Goal: Book appointment/travel/reservation

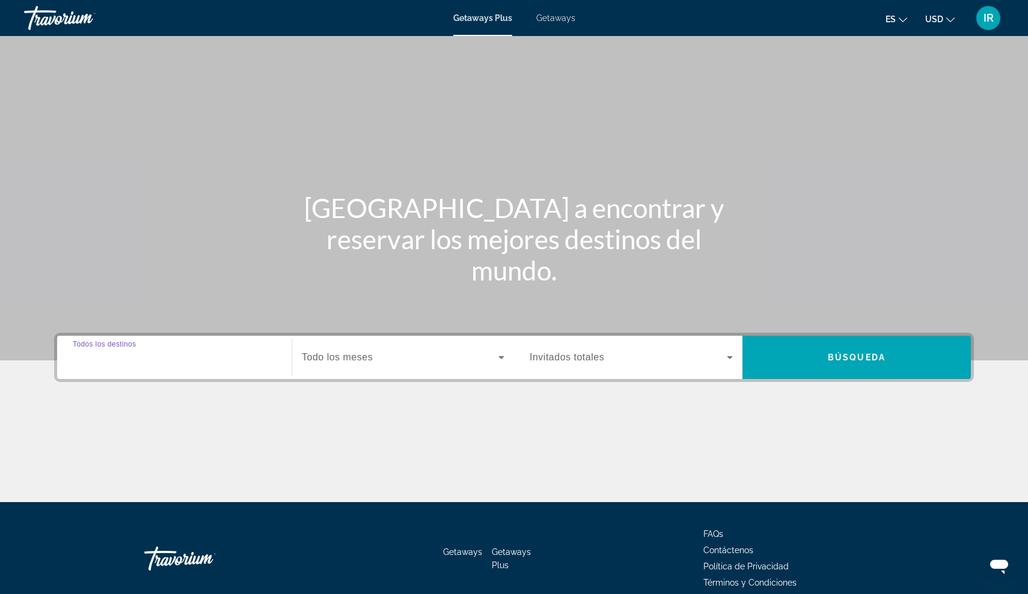
click at [256, 355] on input "Destination Todos los destinos" at bounding box center [174, 358] width 203 height 14
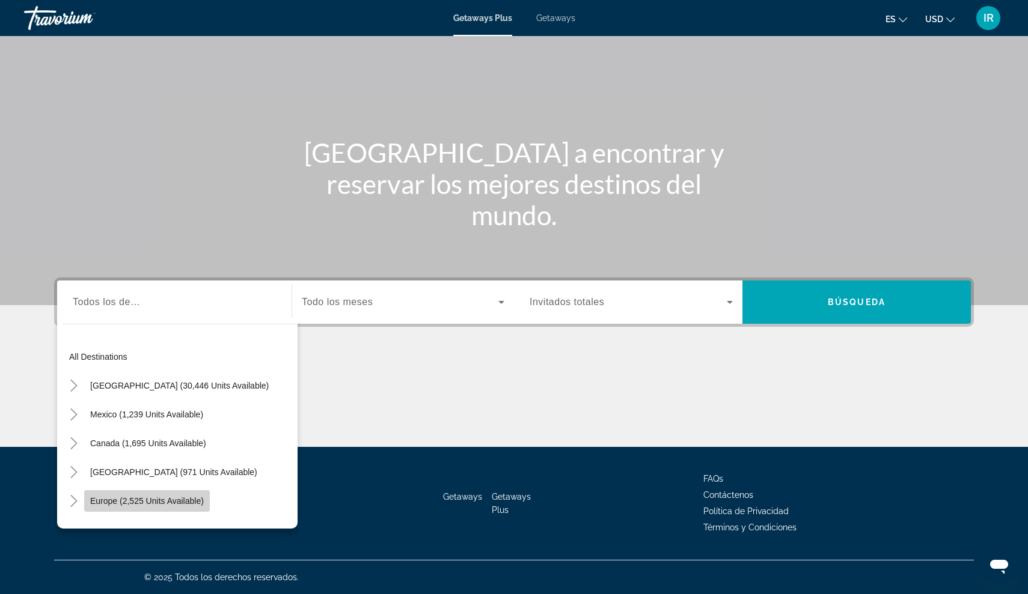
click at [163, 501] on span "Europe (2,525 units available)" at bounding box center [147, 501] width 114 height 10
type input "**********"
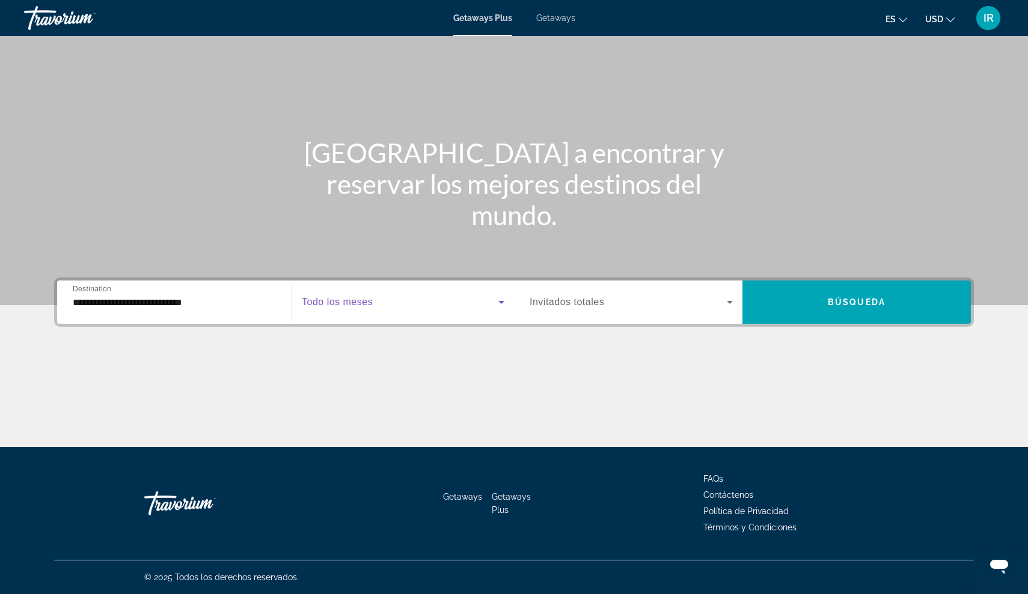
click at [501, 300] on icon "Search widget" at bounding box center [501, 302] width 14 height 14
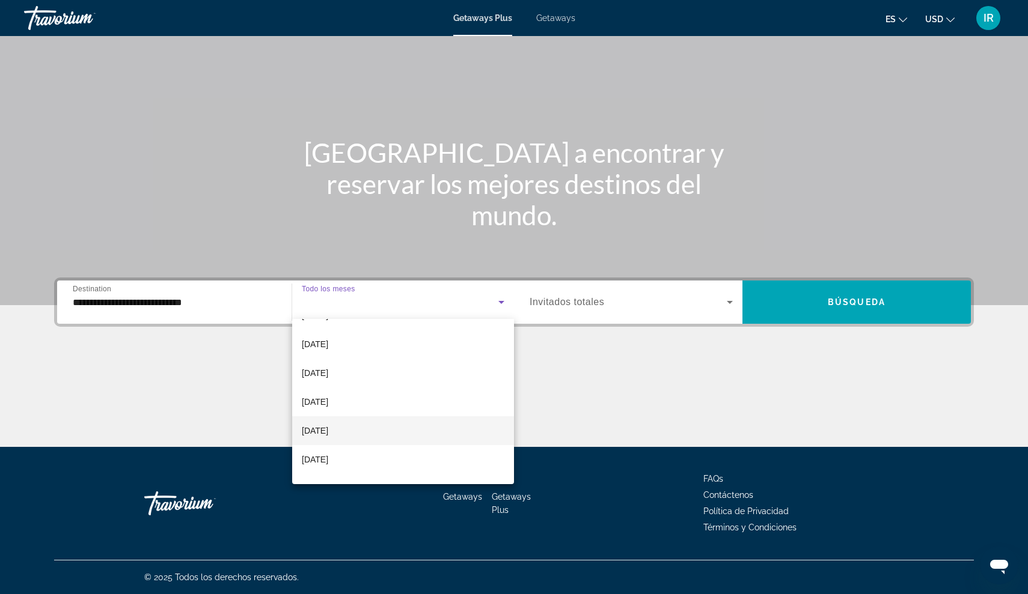
scroll to position [105, 0]
click at [365, 352] on mat-option "[DATE]" at bounding box center [403, 348] width 222 height 29
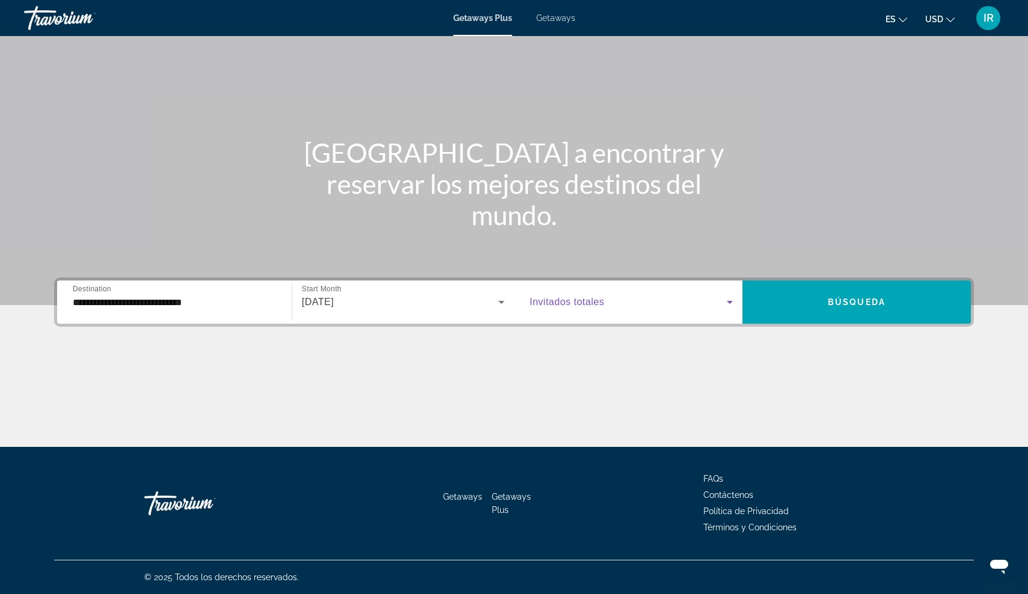
click at [601, 296] on span "Search widget" at bounding box center [627, 302] width 197 height 14
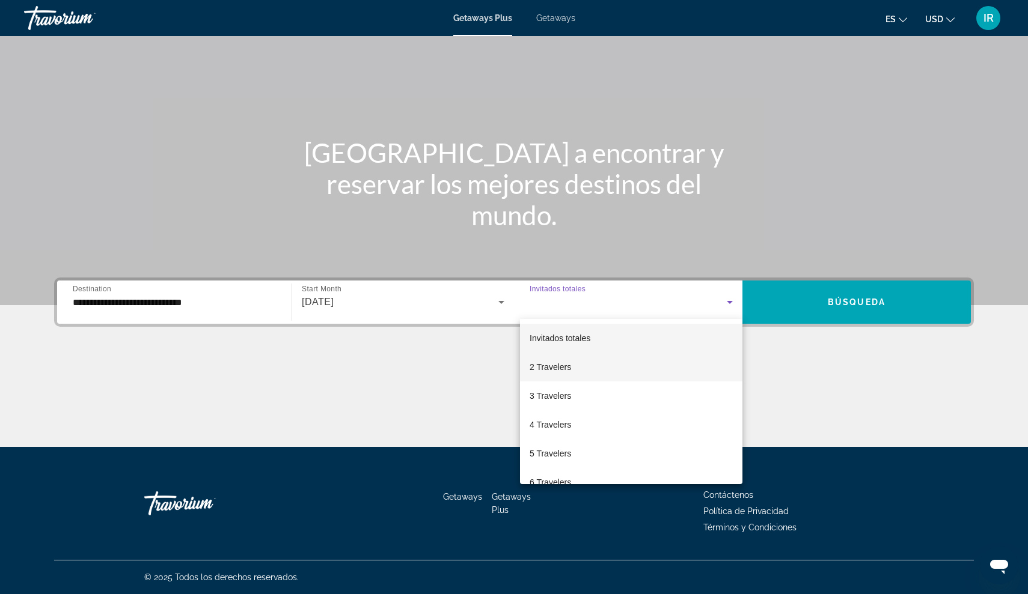
click at [568, 364] on span "2 Travelers" at bounding box center [549, 367] width 41 height 14
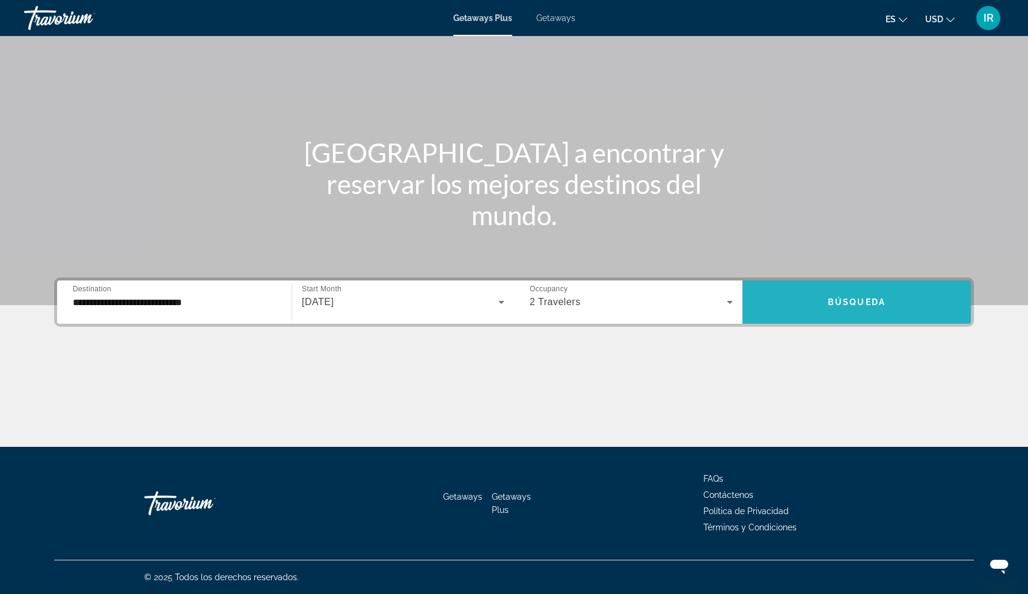
click at [809, 297] on span "Search widget" at bounding box center [856, 302] width 228 height 29
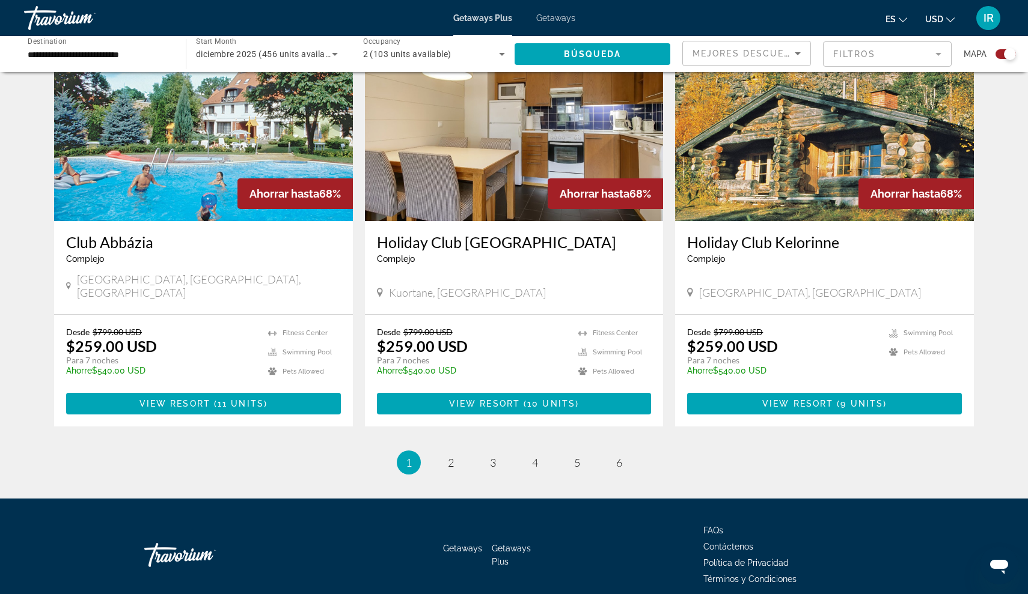
scroll to position [1723, 0]
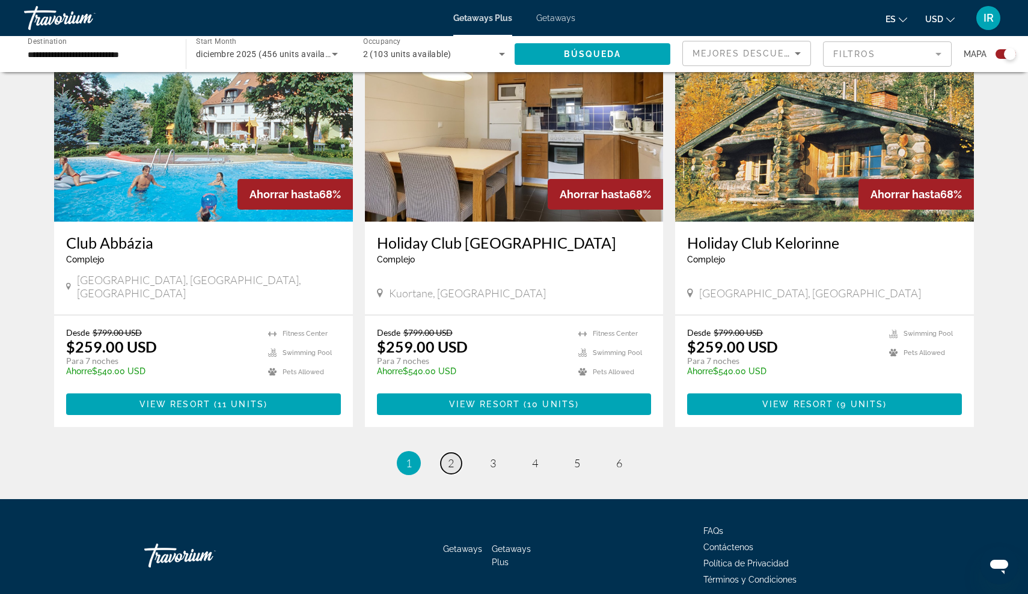
click at [452, 453] on link "page 2" at bounding box center [450, 463] width 21 height 21
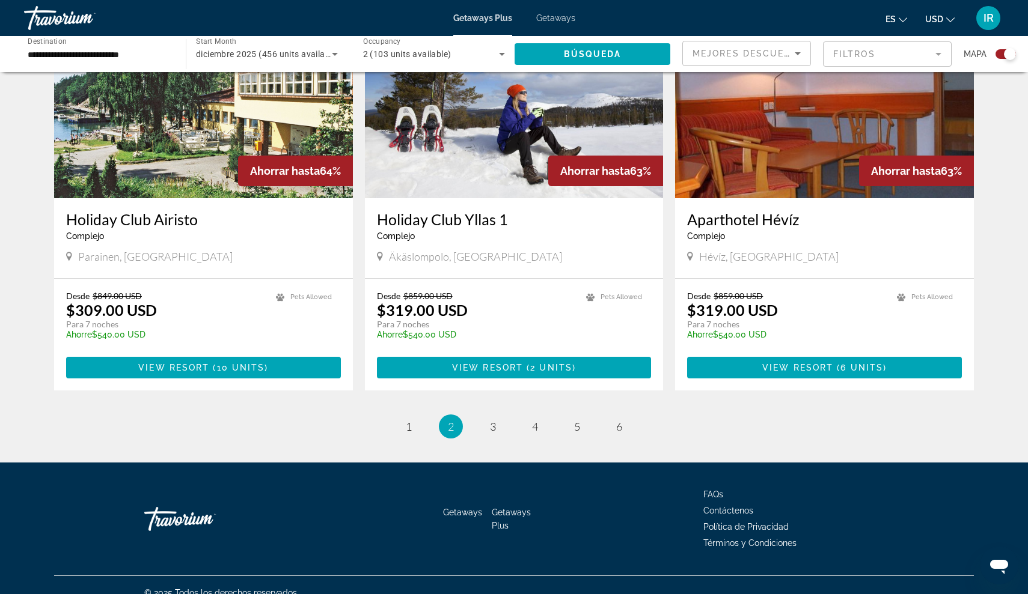
scroll to position [1707, 0]
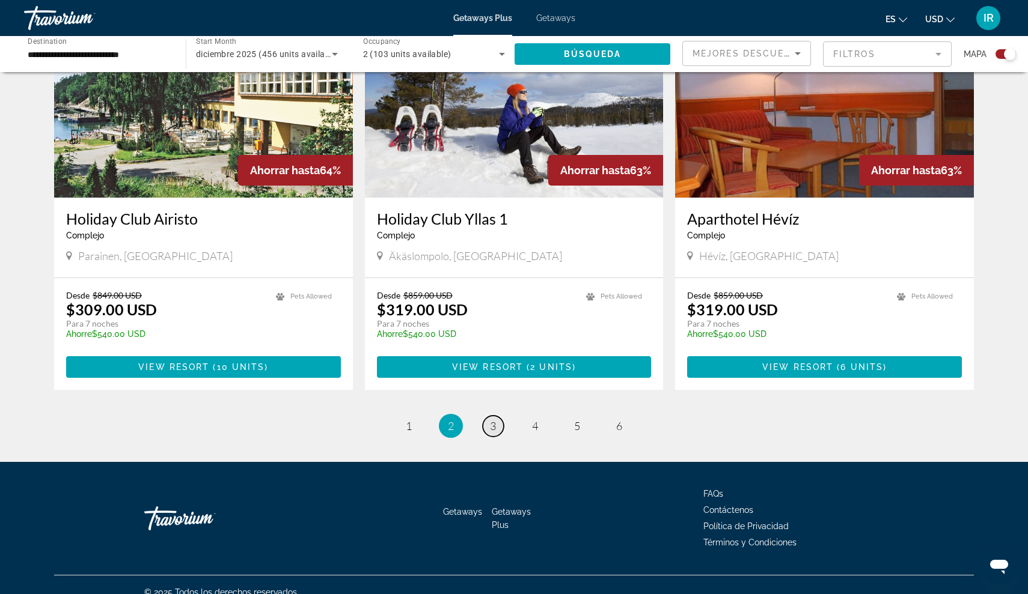
click at [491, 421] on span "3" at bounding box center [493, 425] width 6 height 13
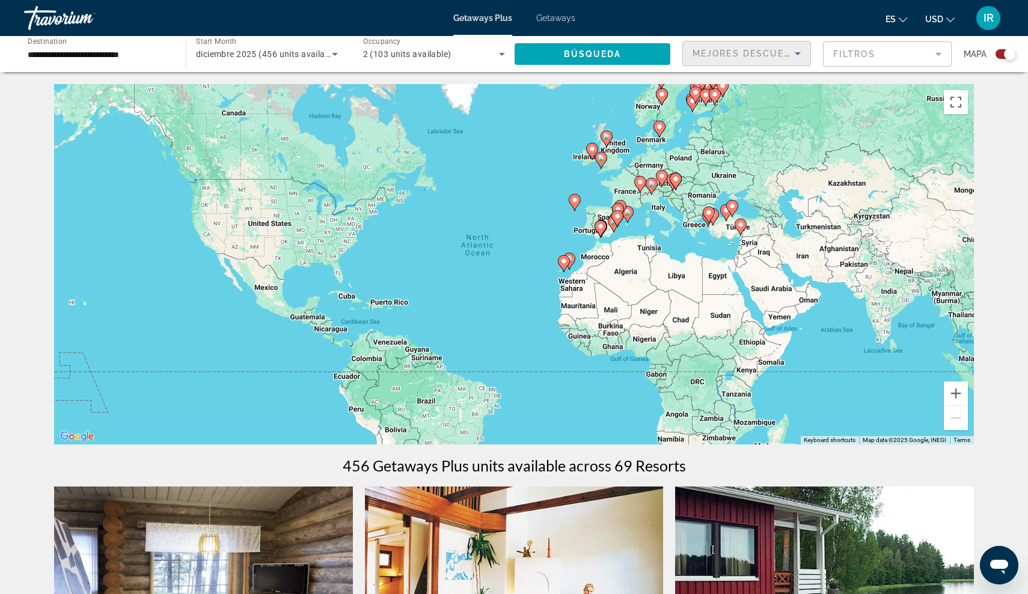
click at [796, 53] on icon "Sort by" at bounding box center [797, 53] width 6 height 3
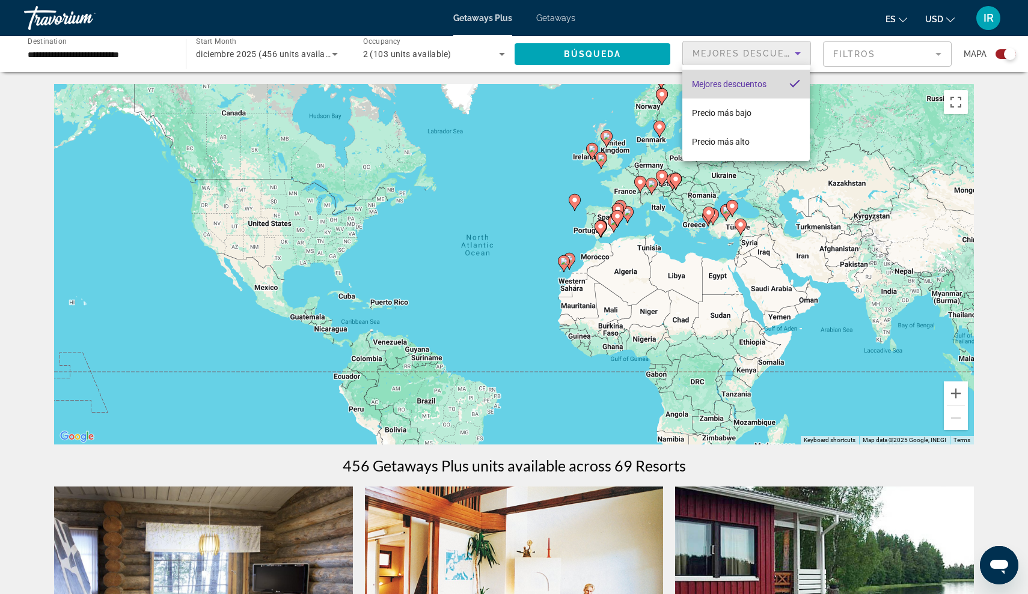
click at [759, 92] on mat-option "Mejores descuentos" at bounding box center [745, 84] width 127 height 29
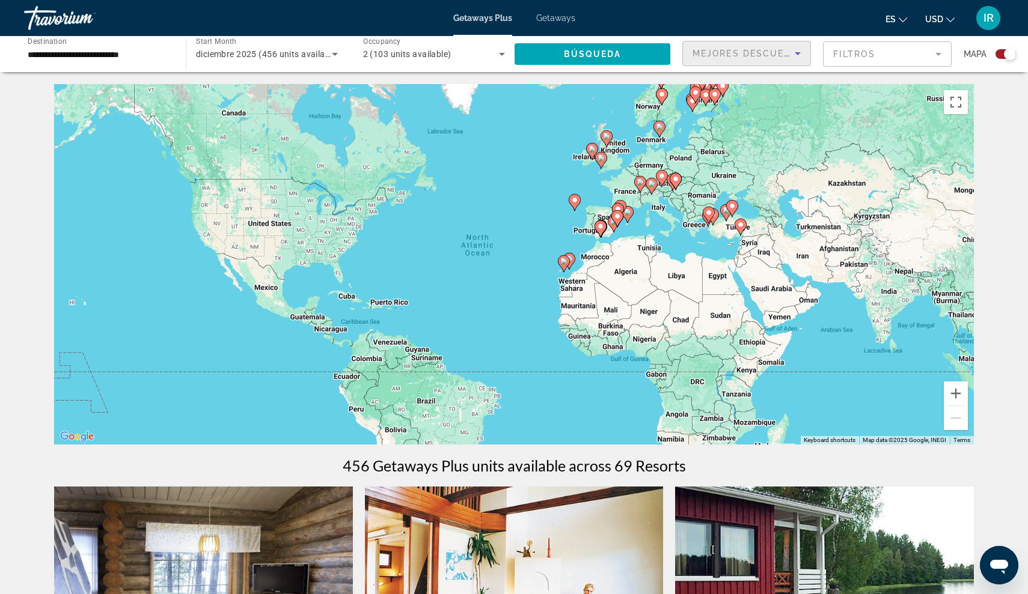
click at [796, 57] on icon "Sort by" at bounding box center [797, 53] width 14 height 14
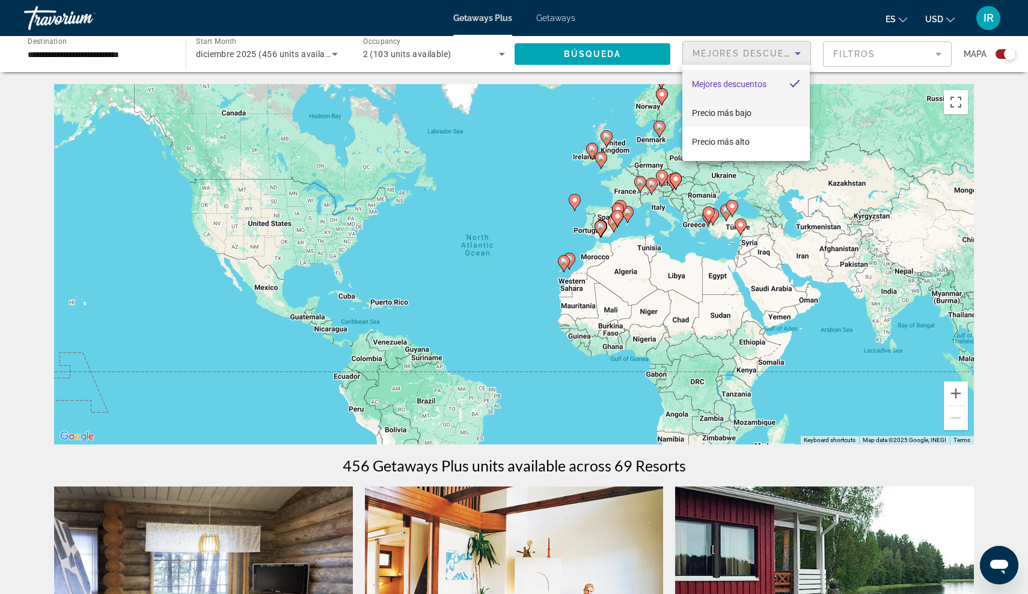
click at [766, 106] on mat-option "Precio más bajo" at bounding box center [745, 113] width 127 height 29
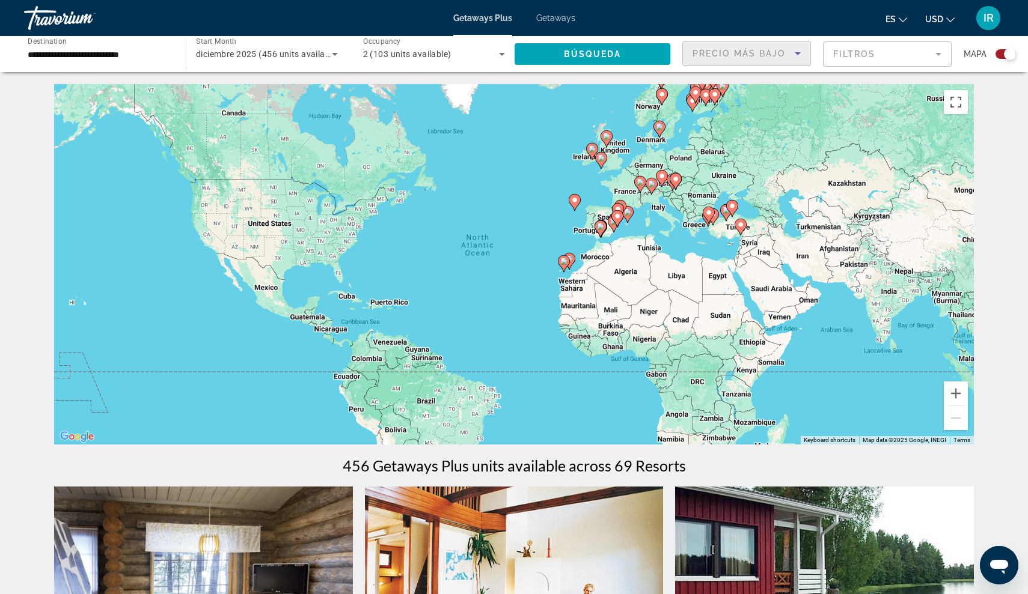
click at [934, 53] on mat-form-field "Filtros" at bounding box center [887, 53] width 129 height 25
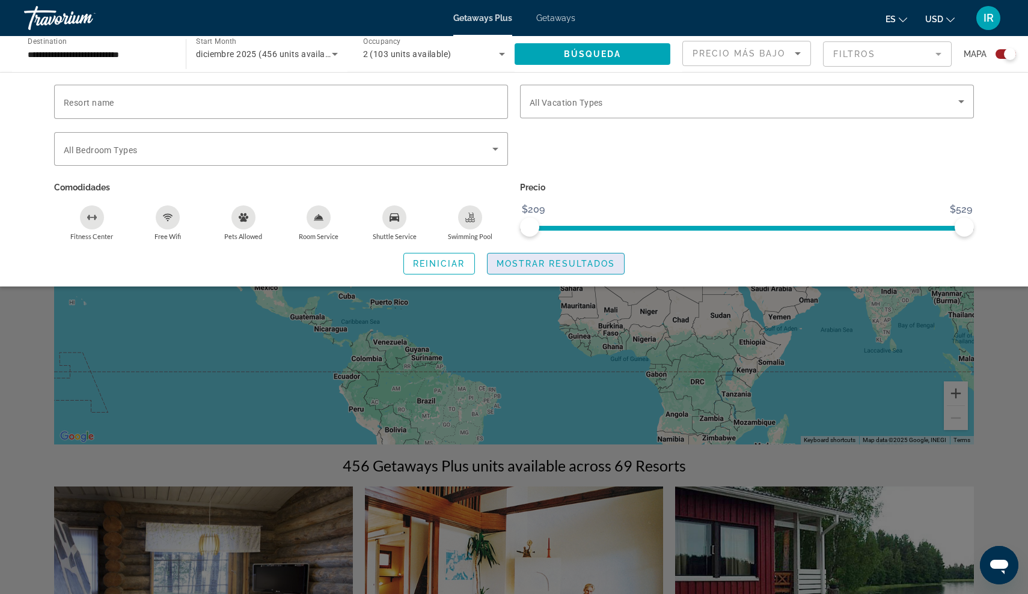
click at [549, 261] on span "Mostrar resultados" at bounding box center [555, 264] width 119 height 10
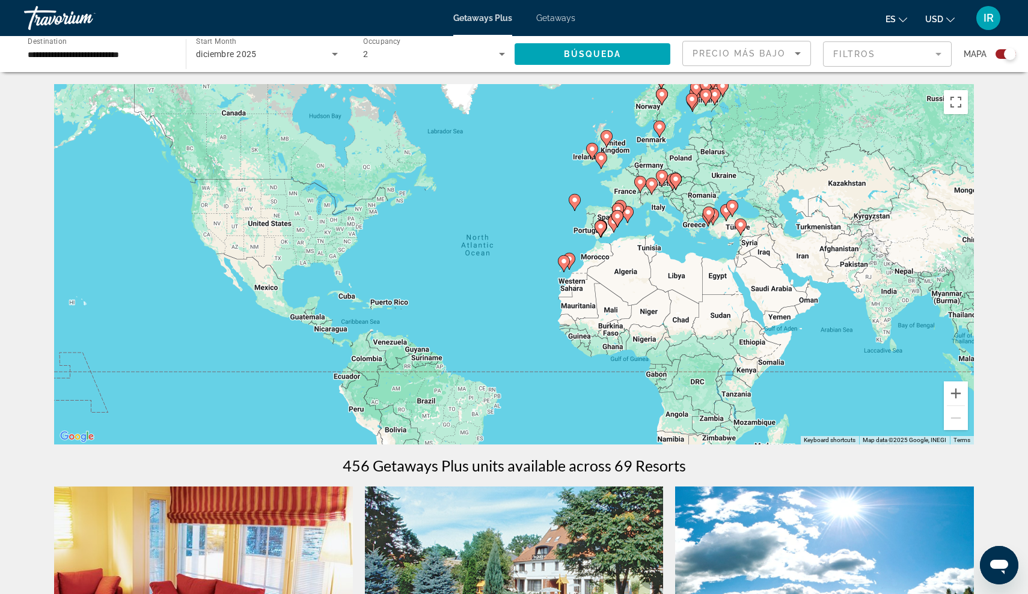
click at [88, 52] on input "**********" at bounding box center [99, 54] width 142 height 14
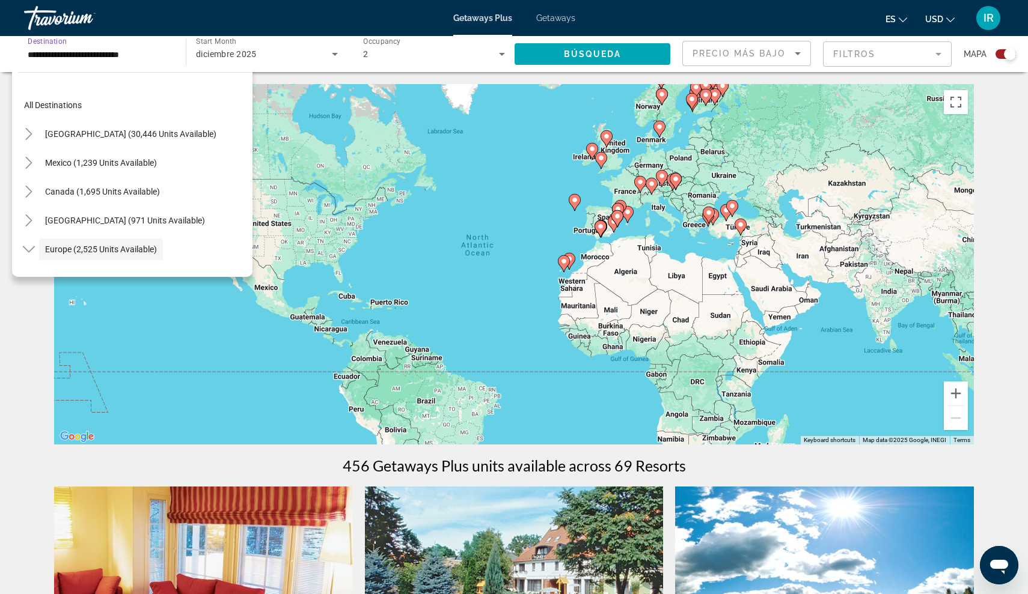
scroll to position [72, 0]
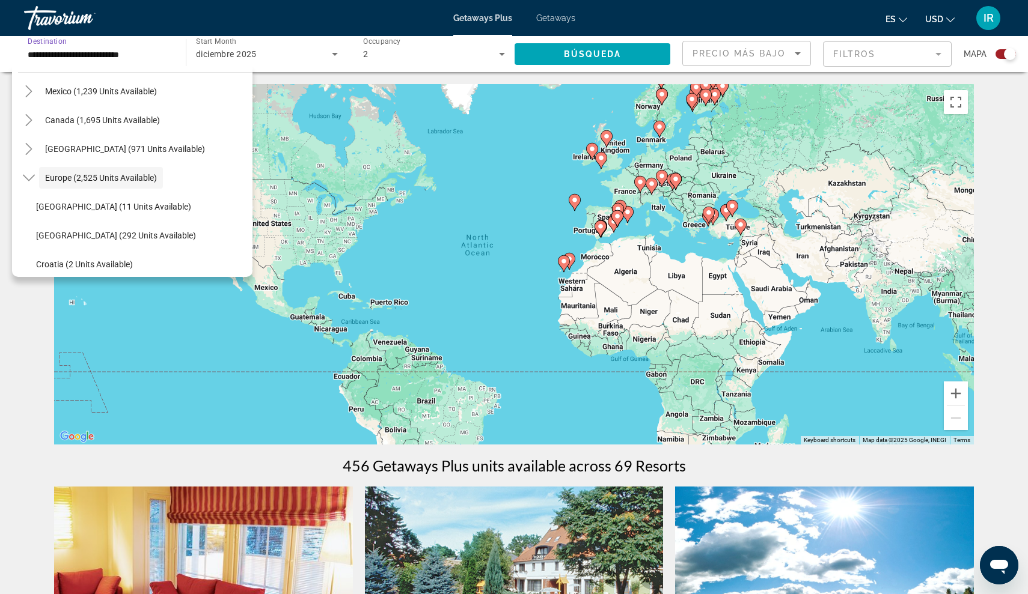
click at [88, 52] on input "**********" at bounding box center [99, 54] width 142 height 14
click at [849, 61] on mat-form-field "Filtros" at bounding box center [887, 53] width 129 height 25
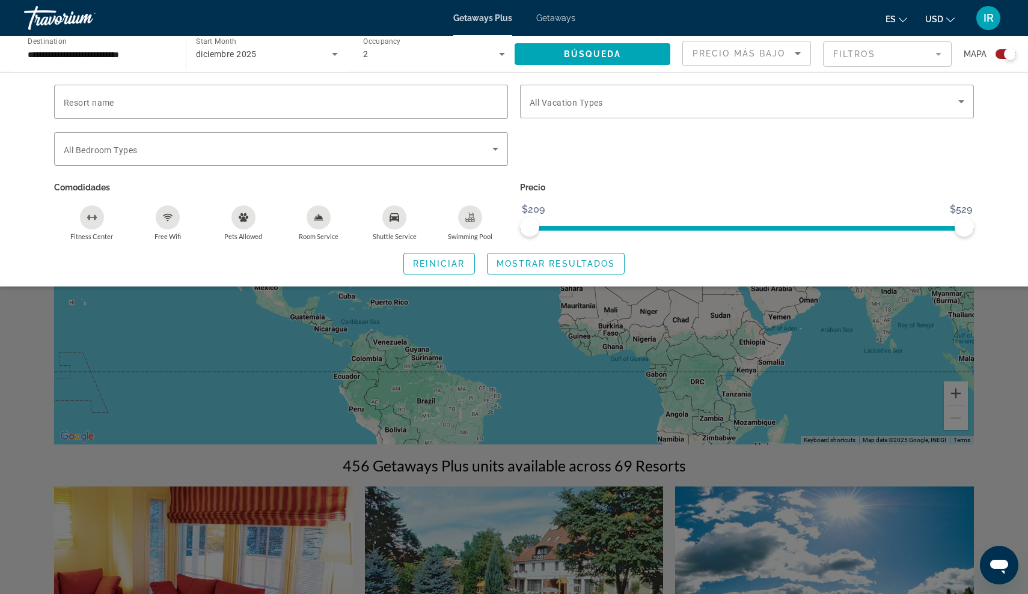
click at [103, 68] on div "**********" at bounding box center [99, 54] width 142 height 34
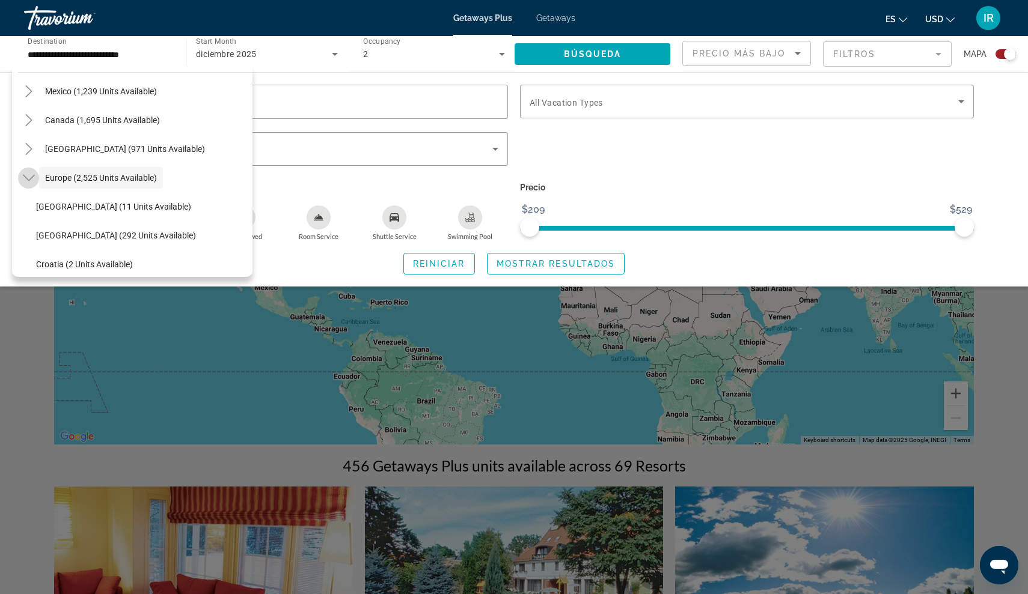
click at [31, 181] on icon "Toggle Europe (2,525 units available)" at bounding box center [29, 178] width 12 height 12
click at [22, 181] on mat-icon "Toggle Europe (2,525 units available)" at bounding box center [28, 178] width 21 height 21
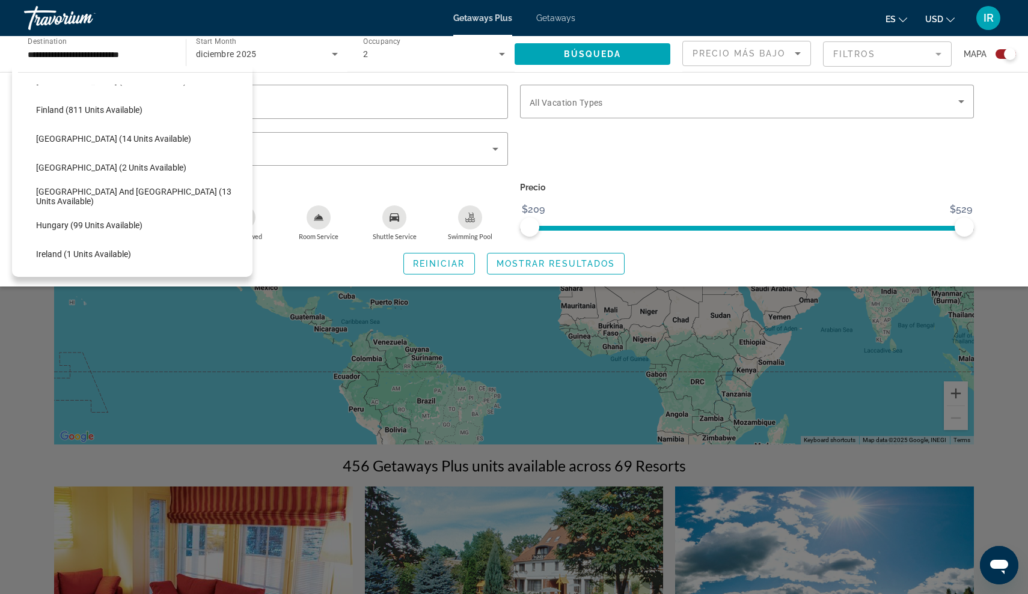
scroll to position [284, 0]
click at [133, 107] on span "Finland (811 units available)" at bounding box center [89, 110] width 106 height 10
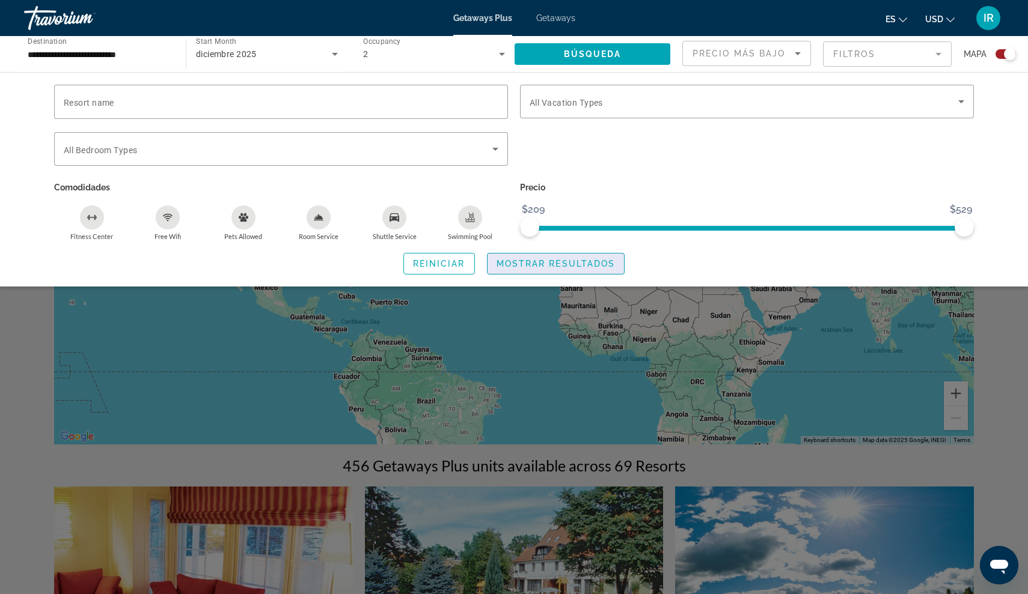
click at [542, 269] on span "Mostrar resultados" at bounding box center [555, 264] width 119 height 10
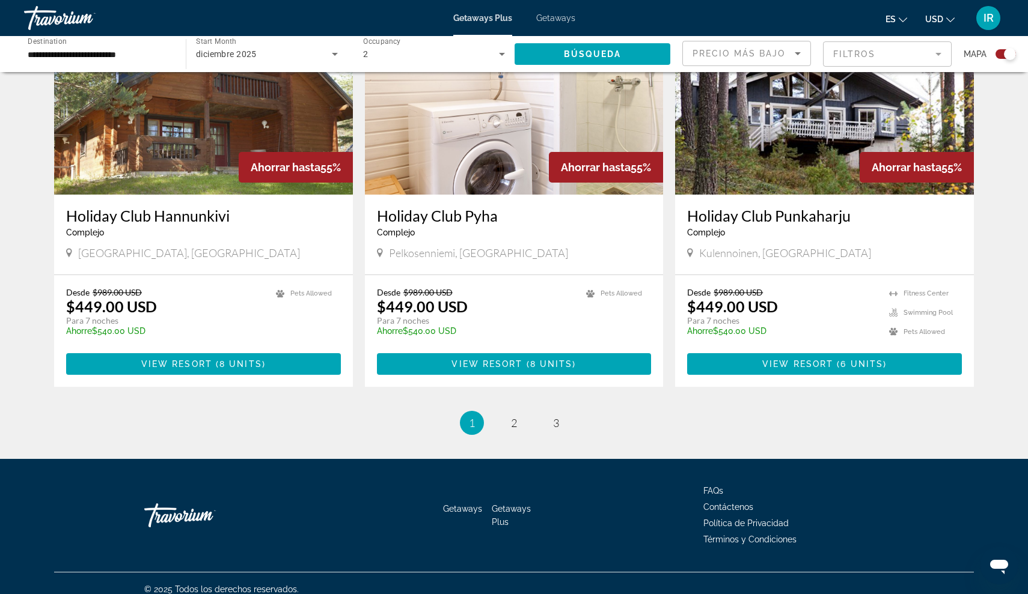
scroll to position [1723, 0]
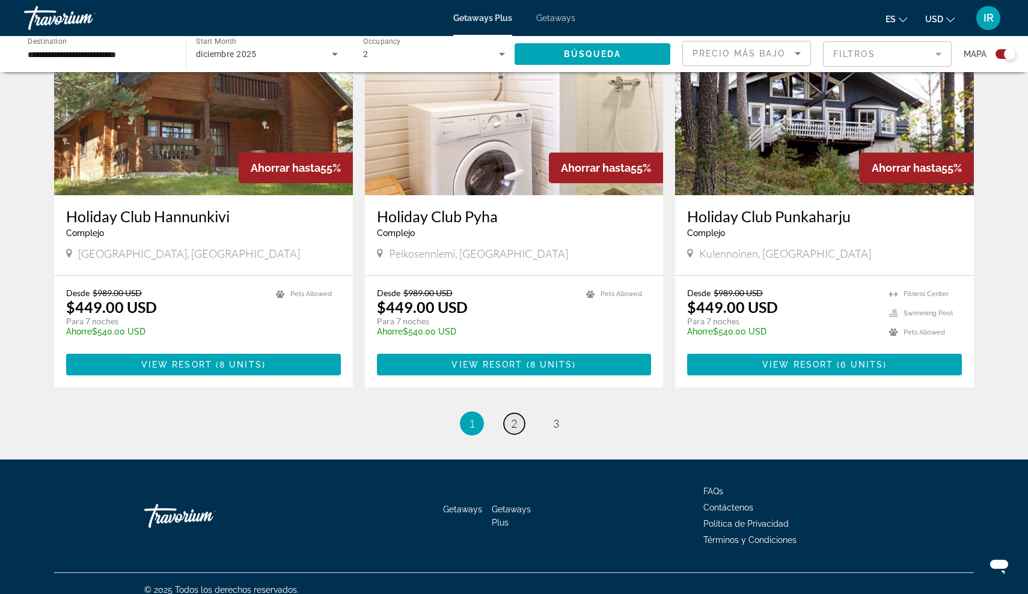
click at [513, 417] on span "2" at bounding box center [514, 423] width 6 height 13
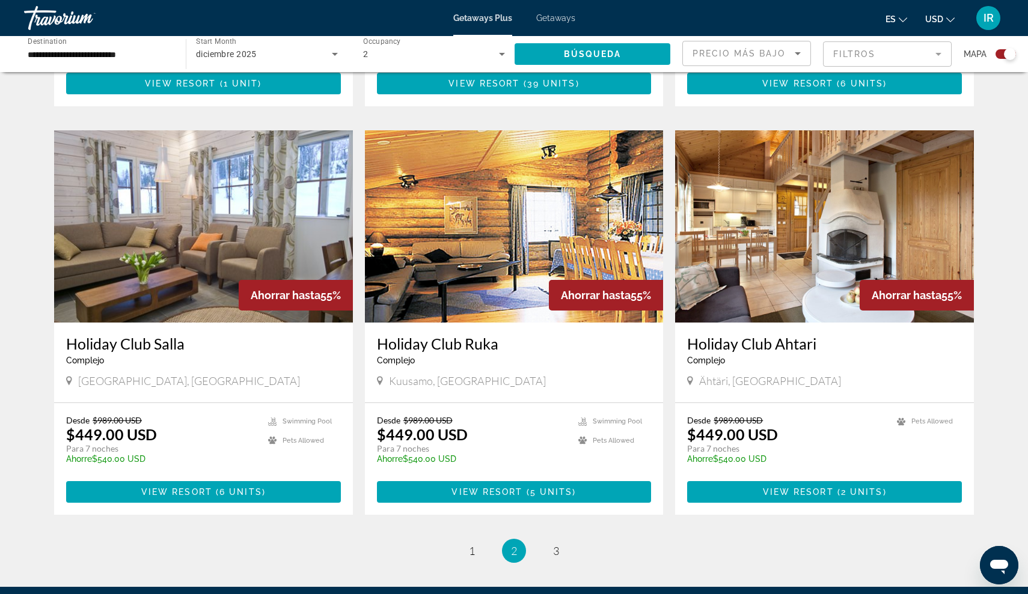
scroll to position [1584, 0]
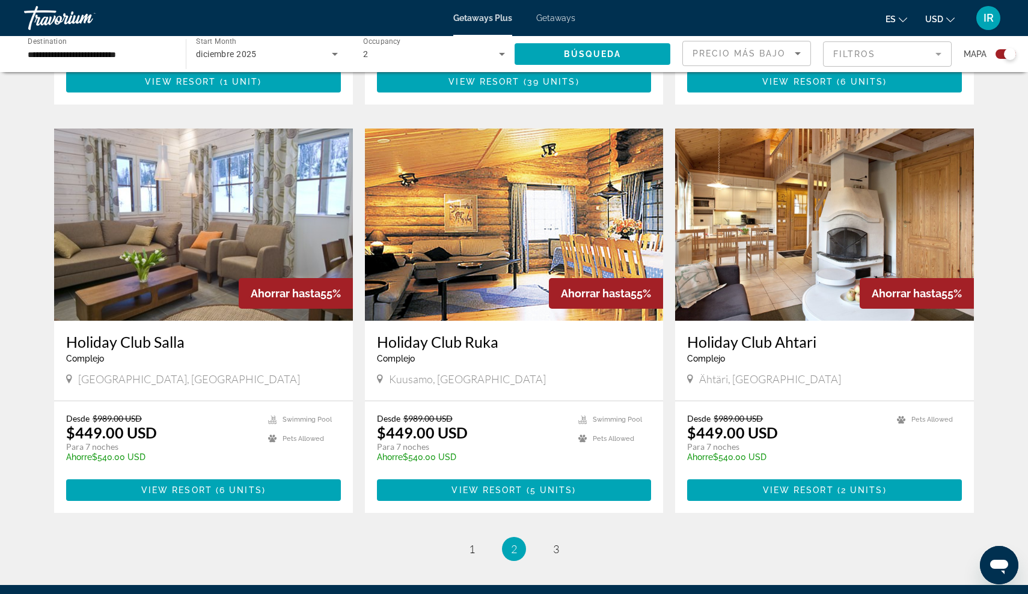
click at [861, 55] on mat-form-field "Filtros" at bounding box center [887, 53] width 129 height 25
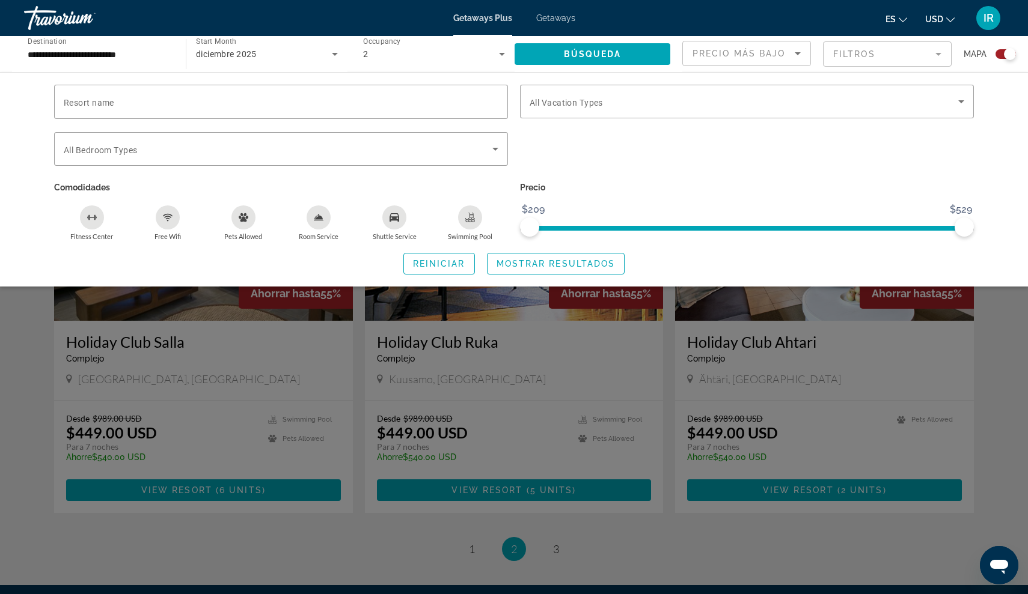
click at [56, 40] on span "Destination" at bounding box center [47, 41] width 39 height 8
click at [56, 47] on input "**********" at bounding box center [99, 54] width 142 height 14
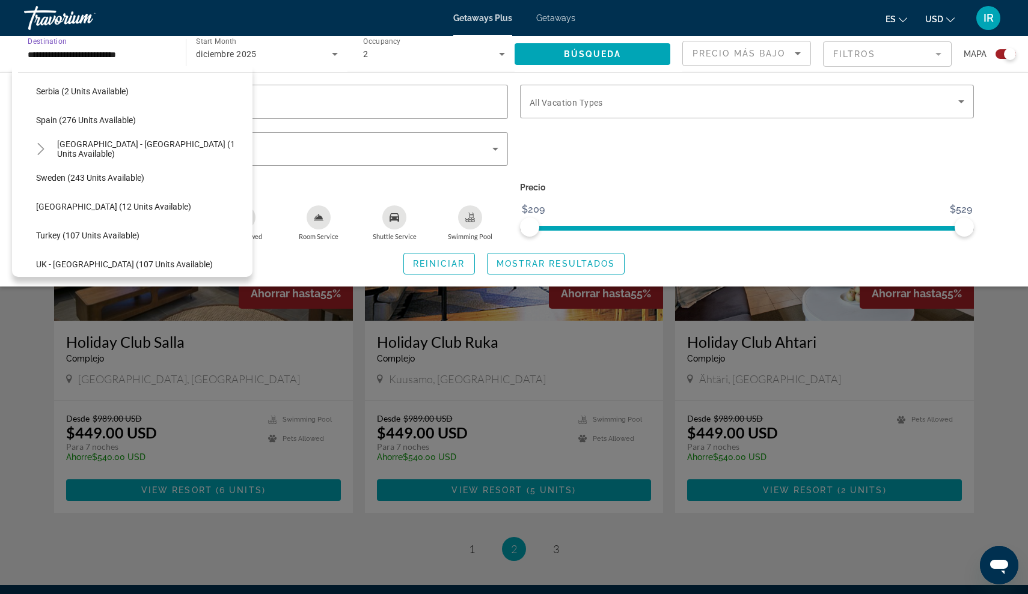
scroll to position [530, 0]
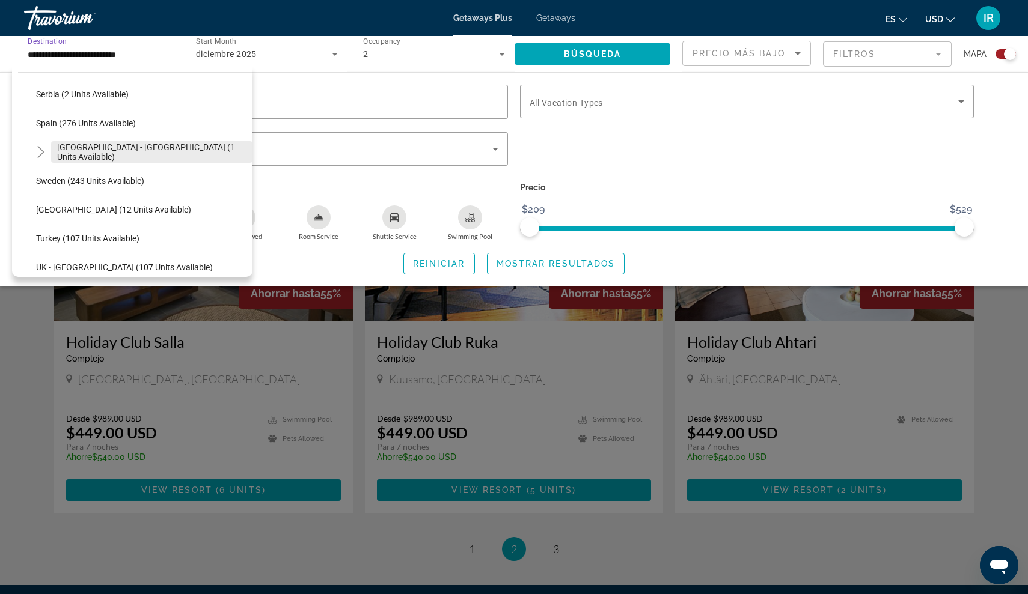
click at [91, 151] on span "[GEOGRAPHIC_DATA] - [GEOGRAPHIC_DATA] (1 units available)" at bounding box center [151, 151] width 189 height 19
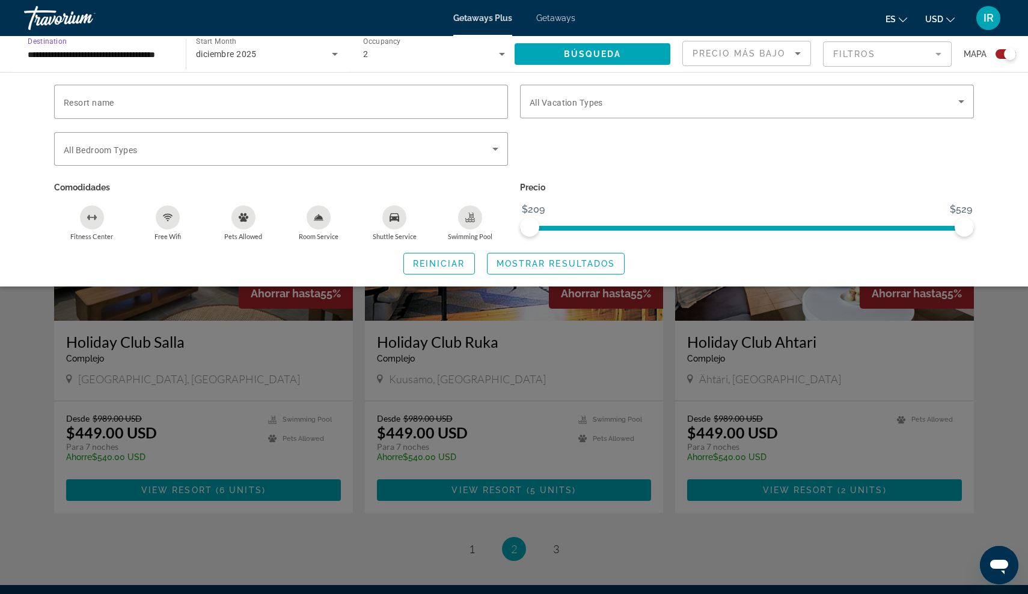
click at [108, 58] on input "**********" at bounding box center [99, 54] width 142 height 14
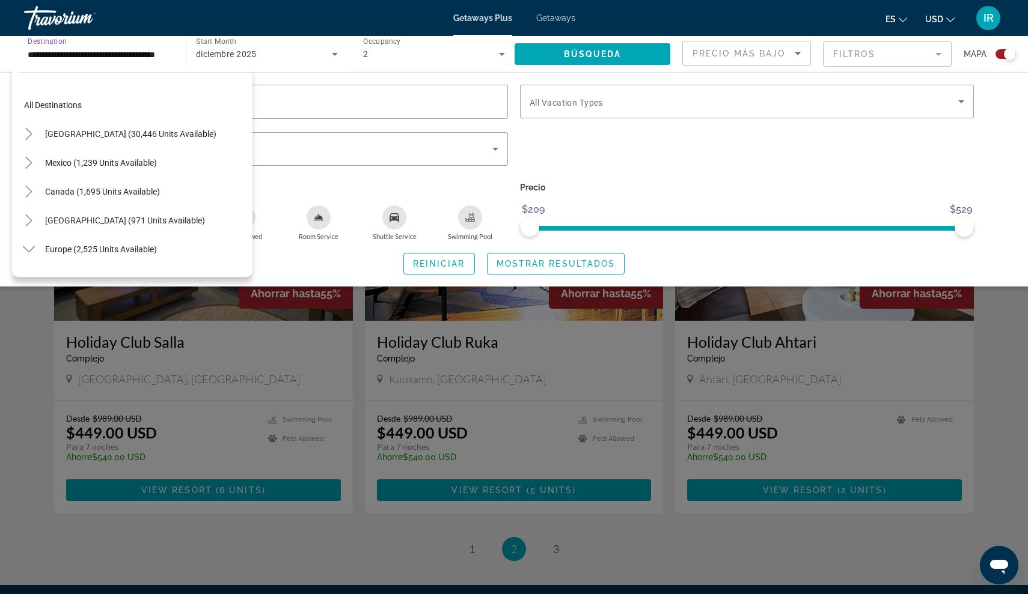
scroll to position [504, 0]
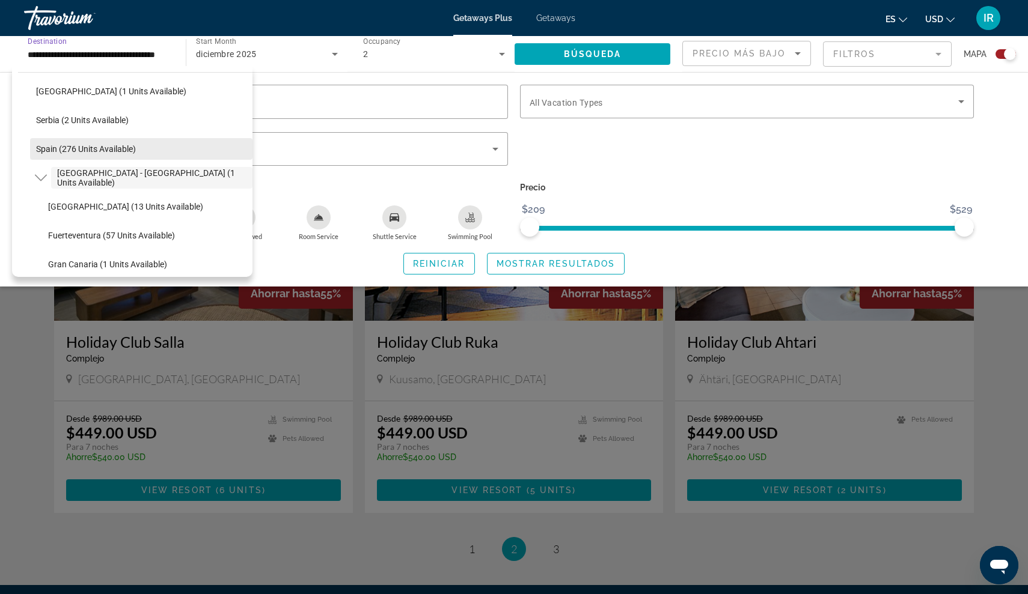
click at [93, 151] on span "Spain (276 units available)" at bounding box center [86, 149] width 100 height 10
type input "**********"
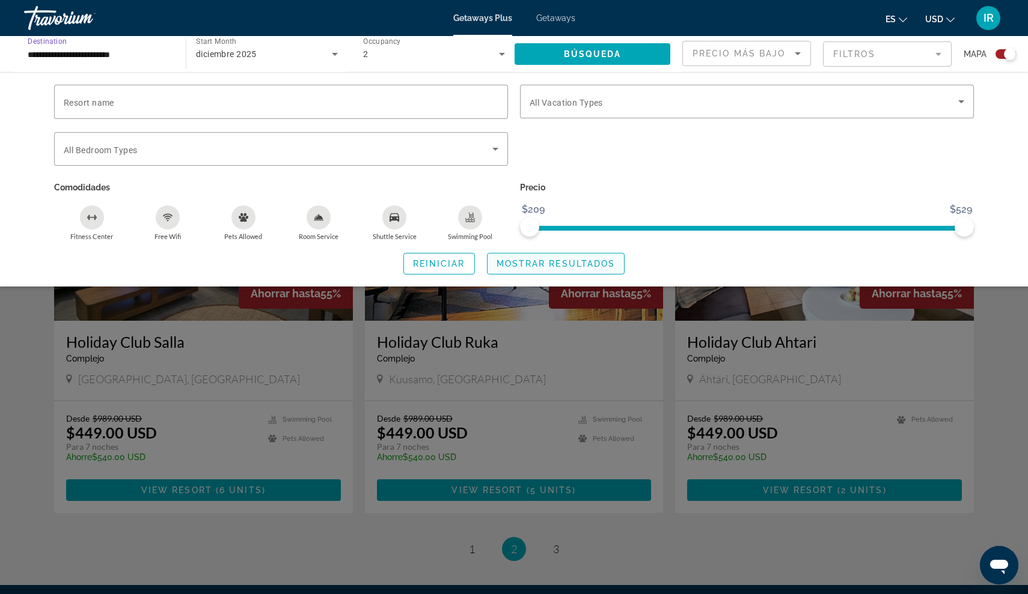
click at [520, 256] on span "Search widget" at bounding box center [555, 263] width 137 height 29
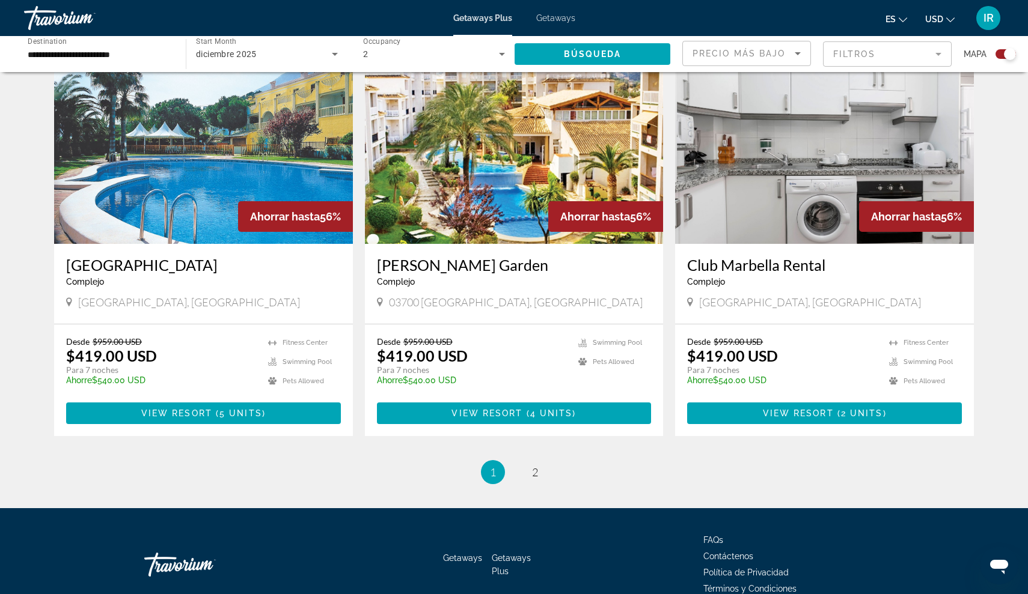
scroll to position [1723, 0]
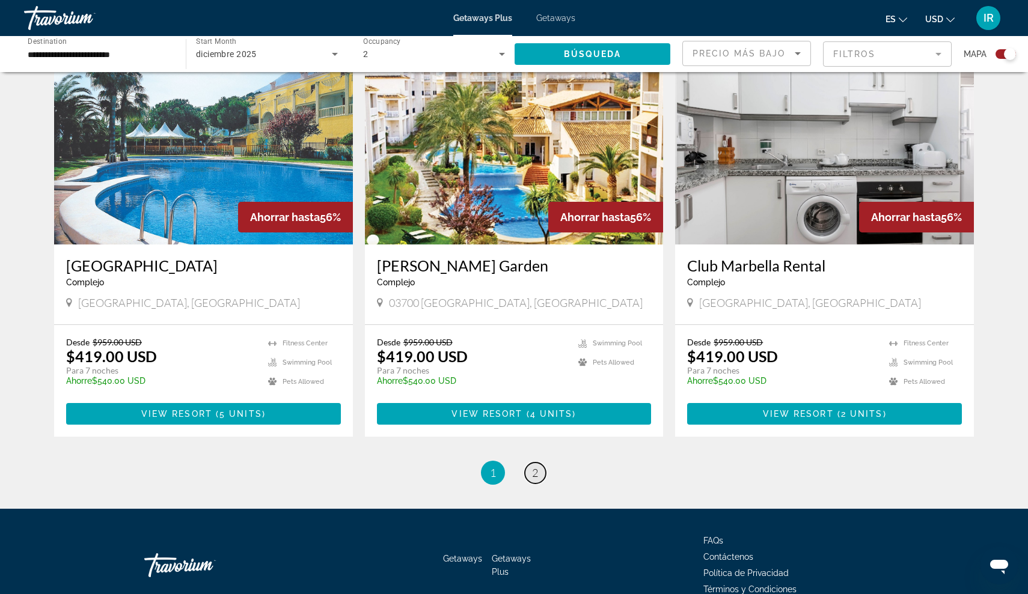
click at [540, 463] on link "page 2" at bounding box center [535, 473] width 21 height 21
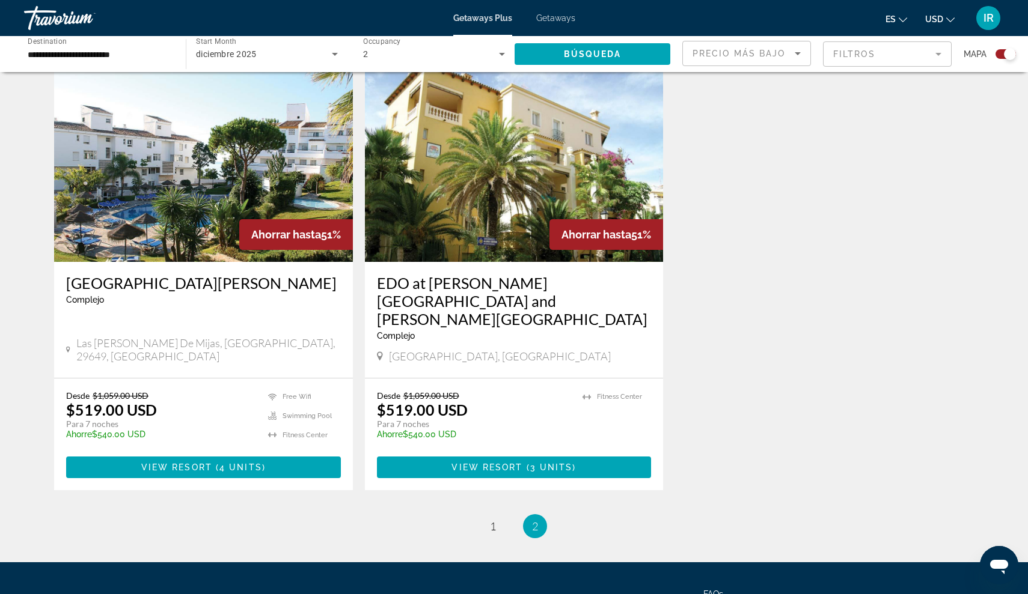
scroll to position [867, 0]
